Goal: Check status: Check status

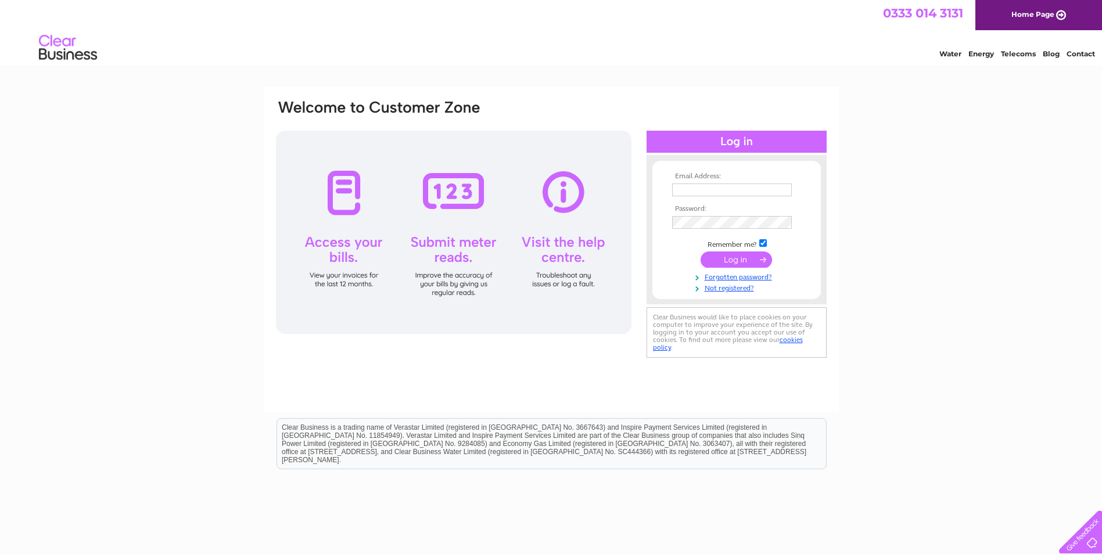
click at [714, 180] on th "Email Address:" at bounding box center [736, 177] width 135 height 8
click at [713, 185] on input "text" at bounding box center [732, 190] width 120 height 13
type input "bob_chalmers75@hotmail.com"
click at [700, 253] on input "submit" at bounding box center [735, 261] width 71 height 16
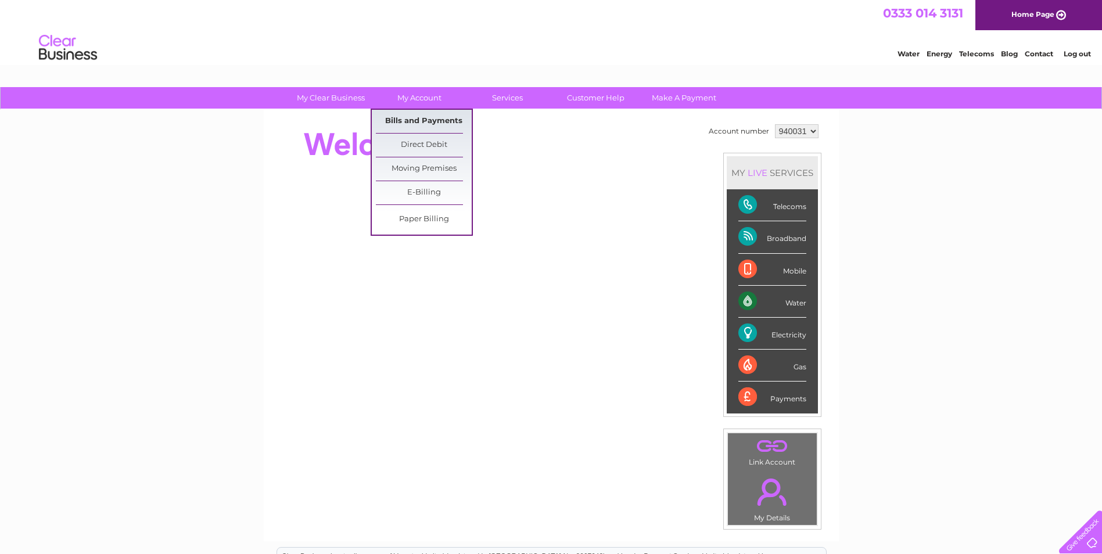
click at [417, 125] on link "Bills and Payments" at bounding box center [424, 121] width 96 height 23
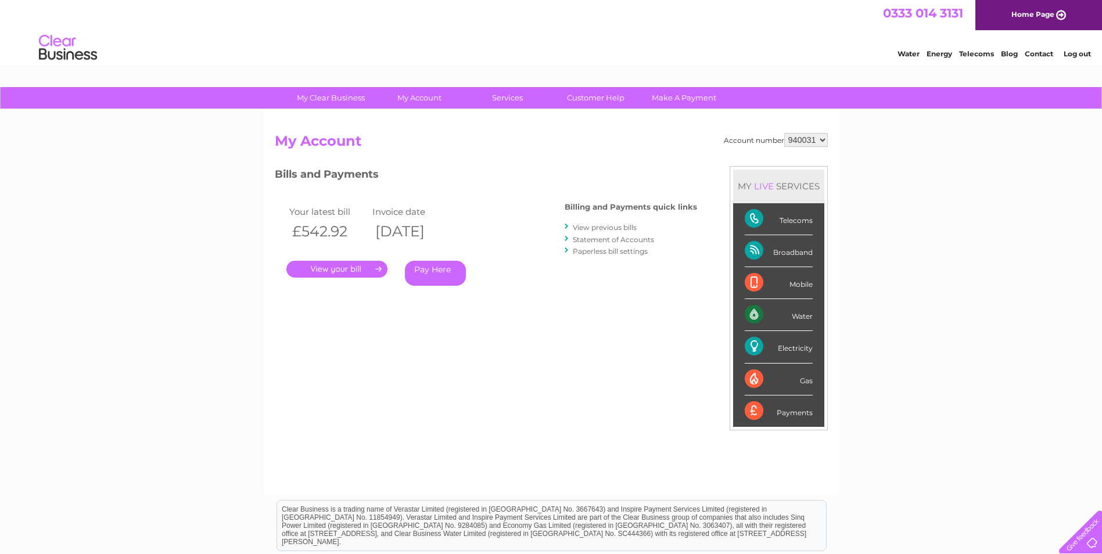
click at [338, 271] on link "." at bounding box center [336, 269] width 101 height 17
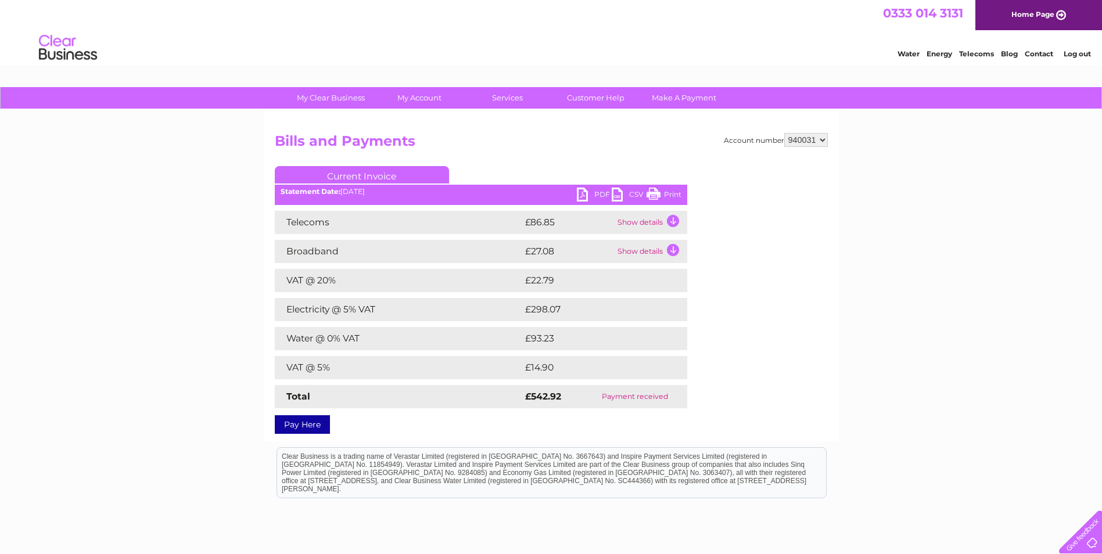
click at [634, 224] on td "Show details" at bounding box center [651, 222] width 73 height 23
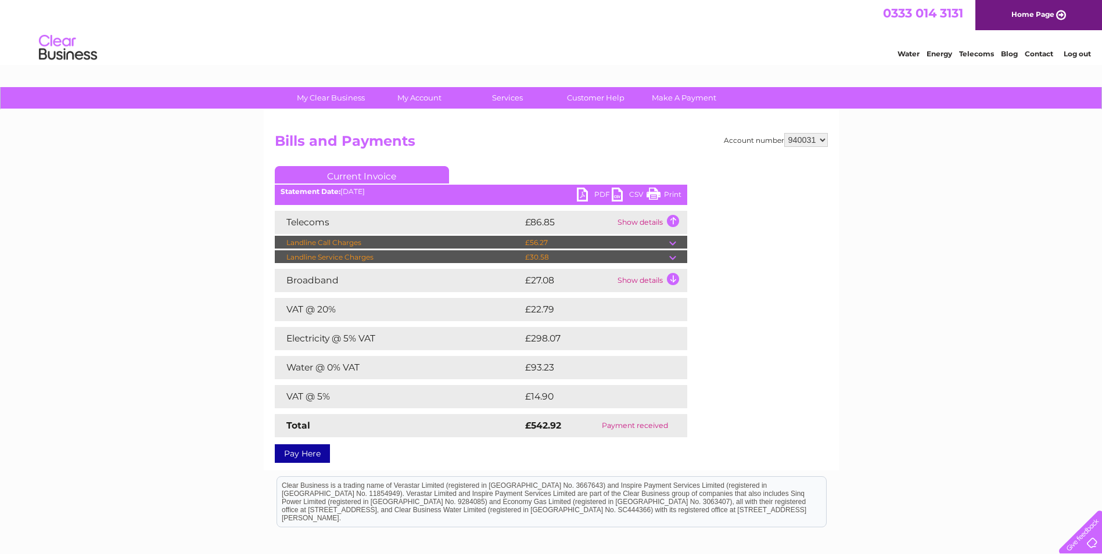
click at [635, 222] on td "Show details" at bounding box center [651, 222] width 73 height 23
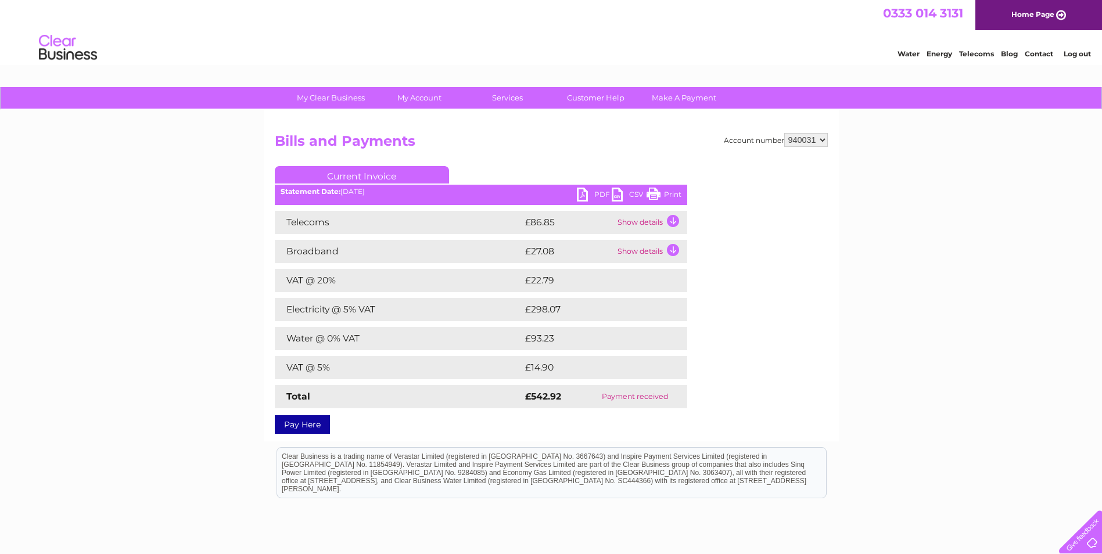
click at [637, 249] on td "Show details" at bounding box center [651, 251] width 73 height 23
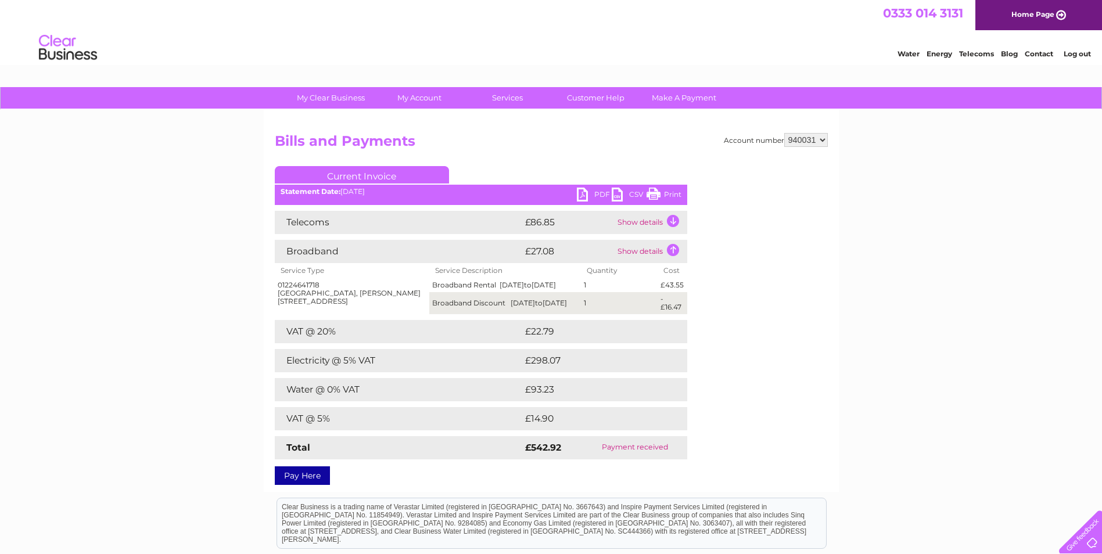
click at [636, 221] on td "Show details" at bounding box center [651, 222] width 73 height 23
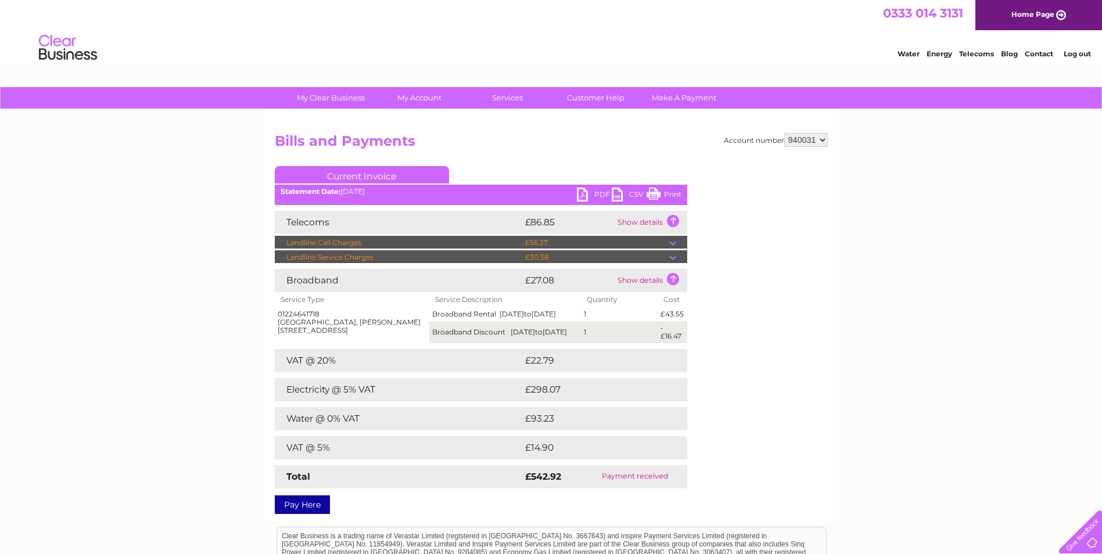
click at [674, 242] on td at bounding box center [678, 243] width 18 height 14
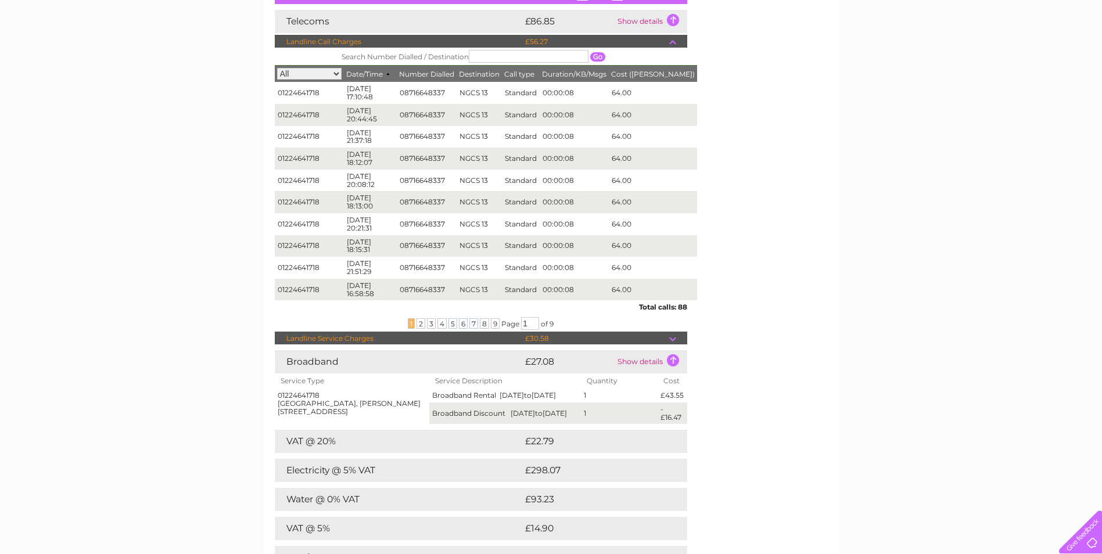
scroll to position [232, 0]
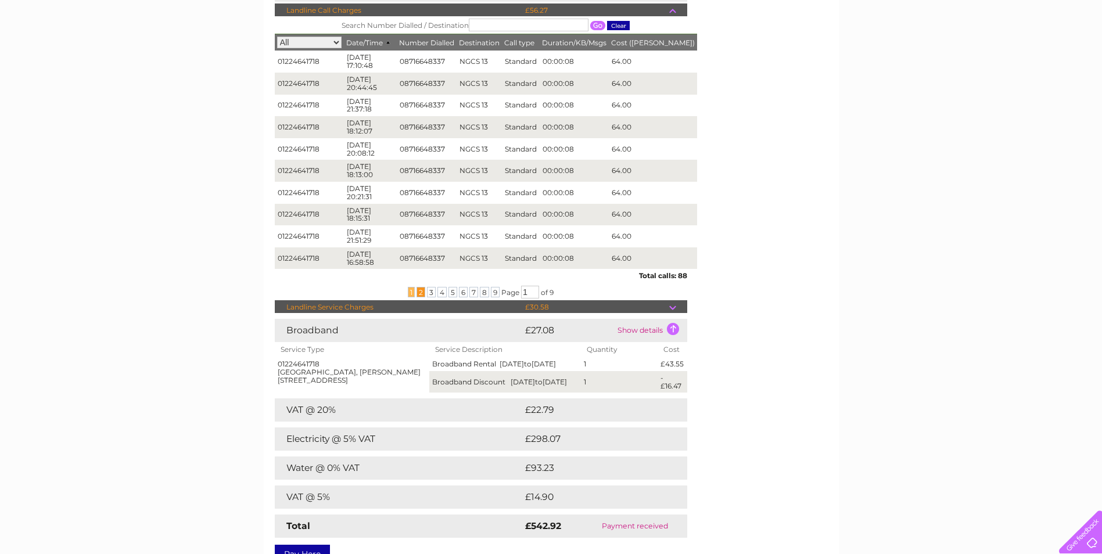
click at [419, 292] on span "2" at bounding box center [420, 292] width 9 height 10
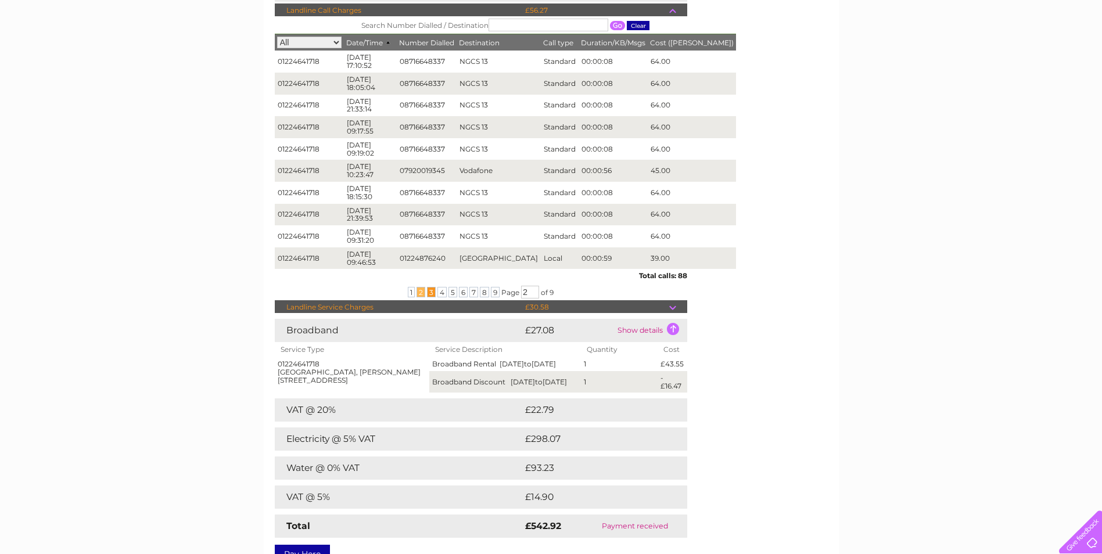
click at [432, 292] on span "3" at bounding box center [431, 292] width 9 height 10
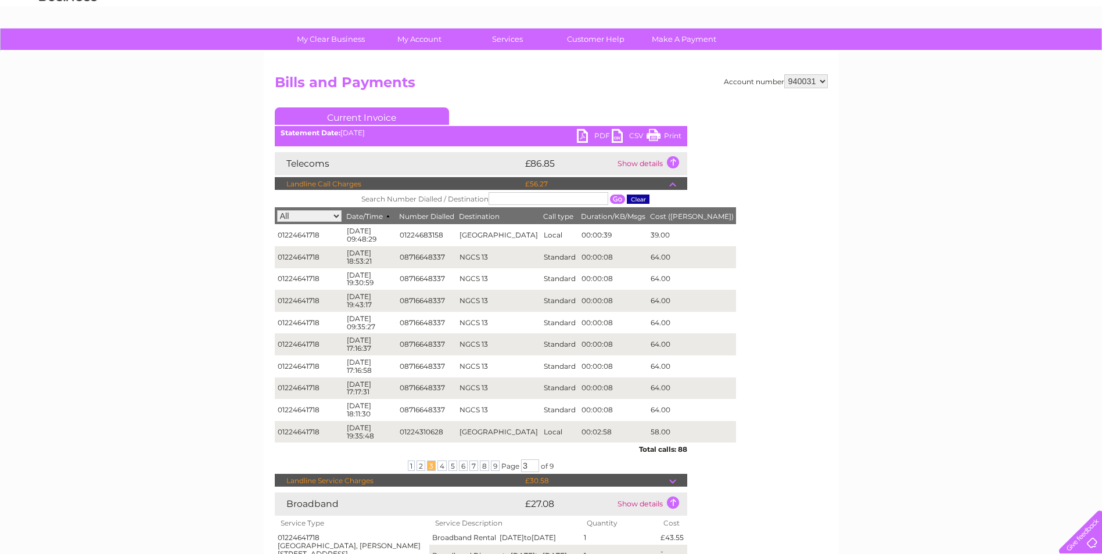
scroll to position [58, 0]
